Goal: Task Accomplishment & Management: Complete application form

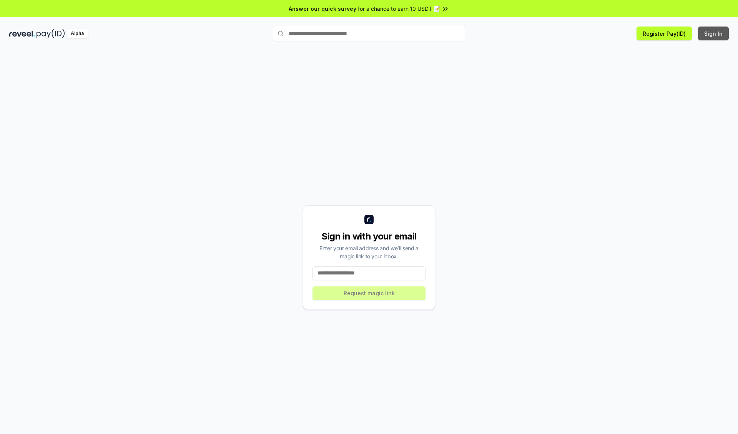
click at [714, 33] on button "Sign In" at bounding box center [713, 34] width 31 height 14
type input "**********"
click at [369, 293] on button "Request magic link" at bounding box center [369, 293] width 113 height 14
